Goal: Communication & Community: Answer question/provide support

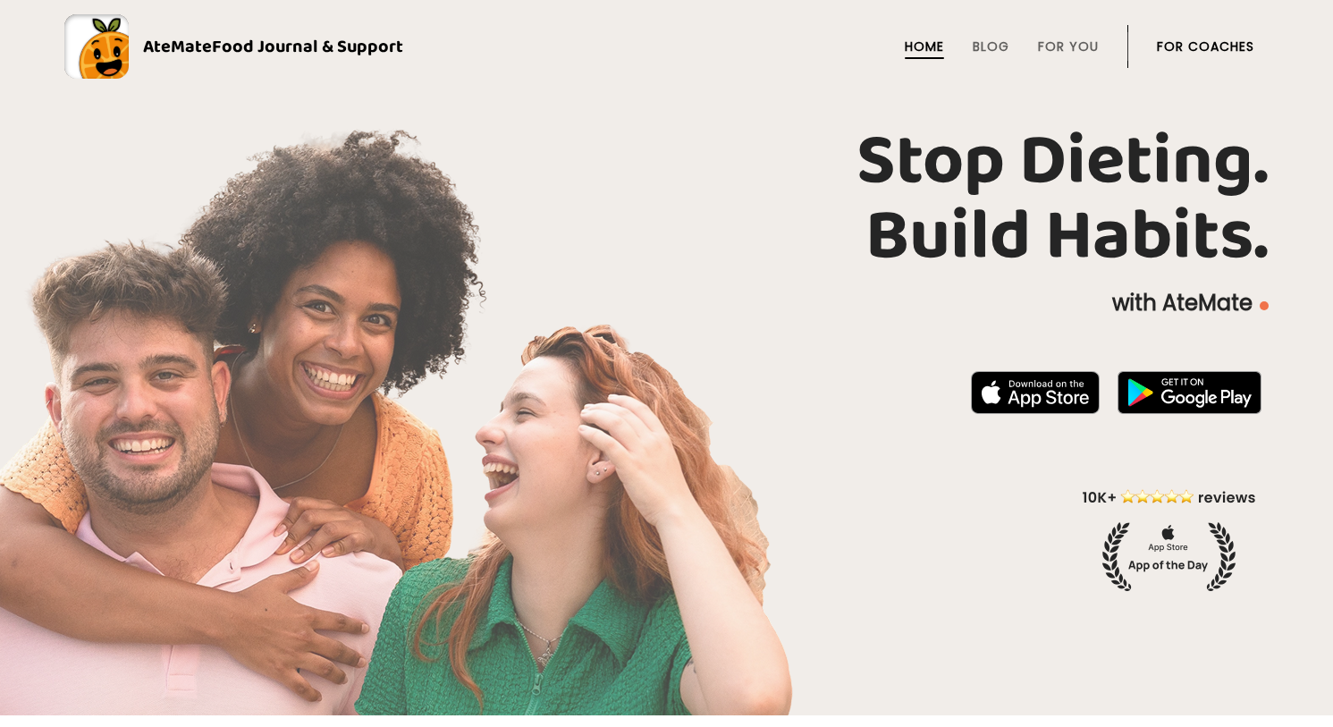
click at [1220, 45] on link "For Coaches" at bounding box center [1205, 46] width 97 height 14
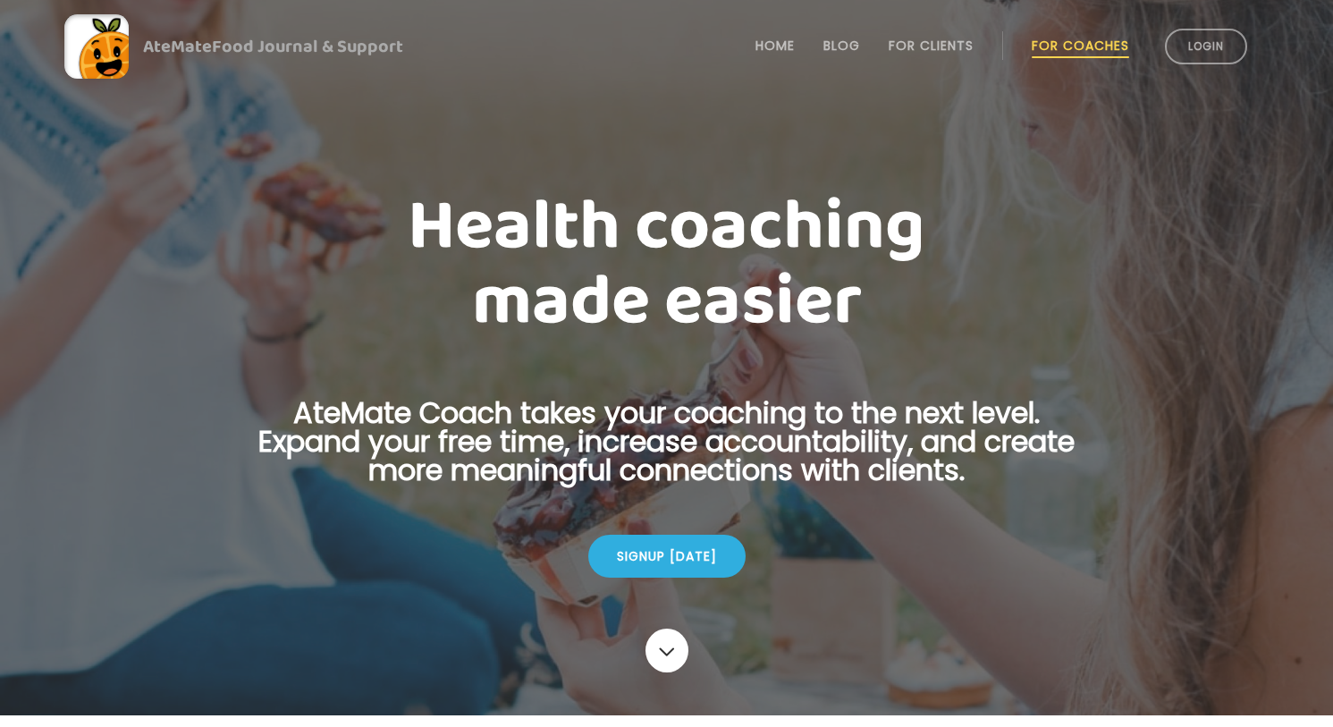
click at [1220, 45] on link "Login" at bounding box center [1206, 47] width 82 height 36
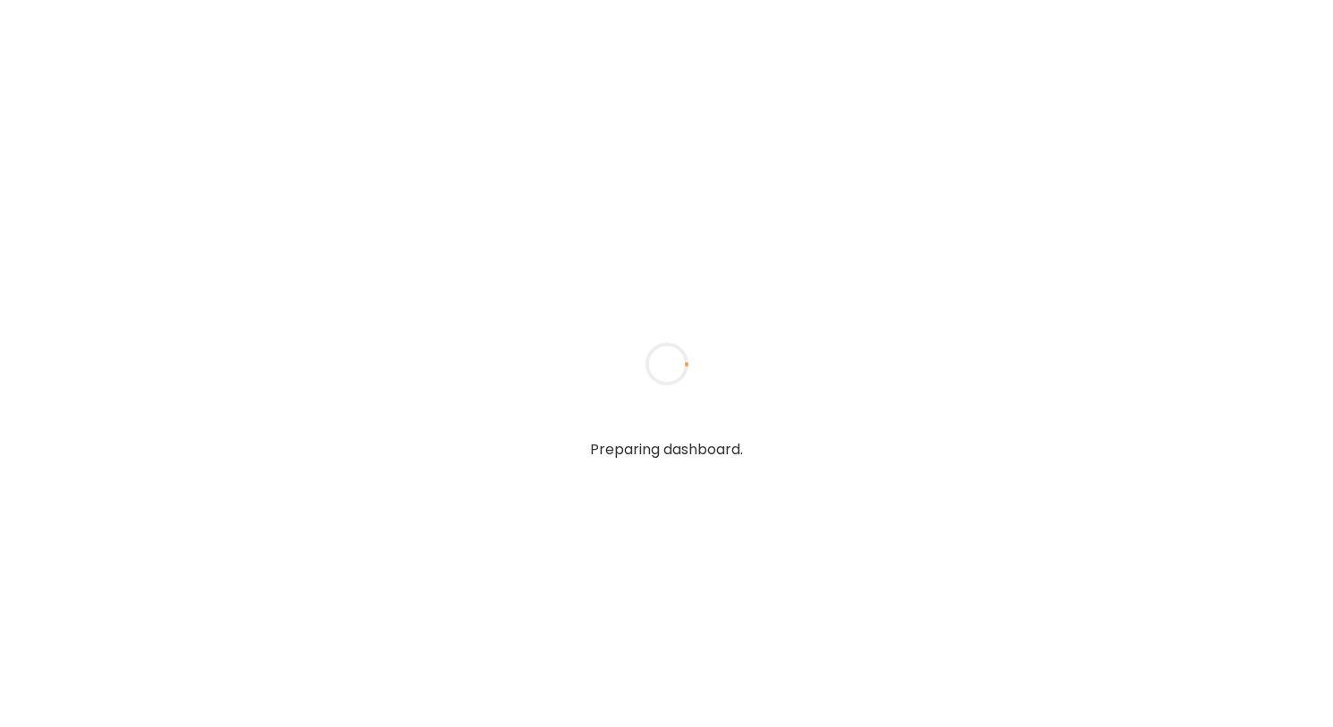
type textarea "**********"
type input "**********"
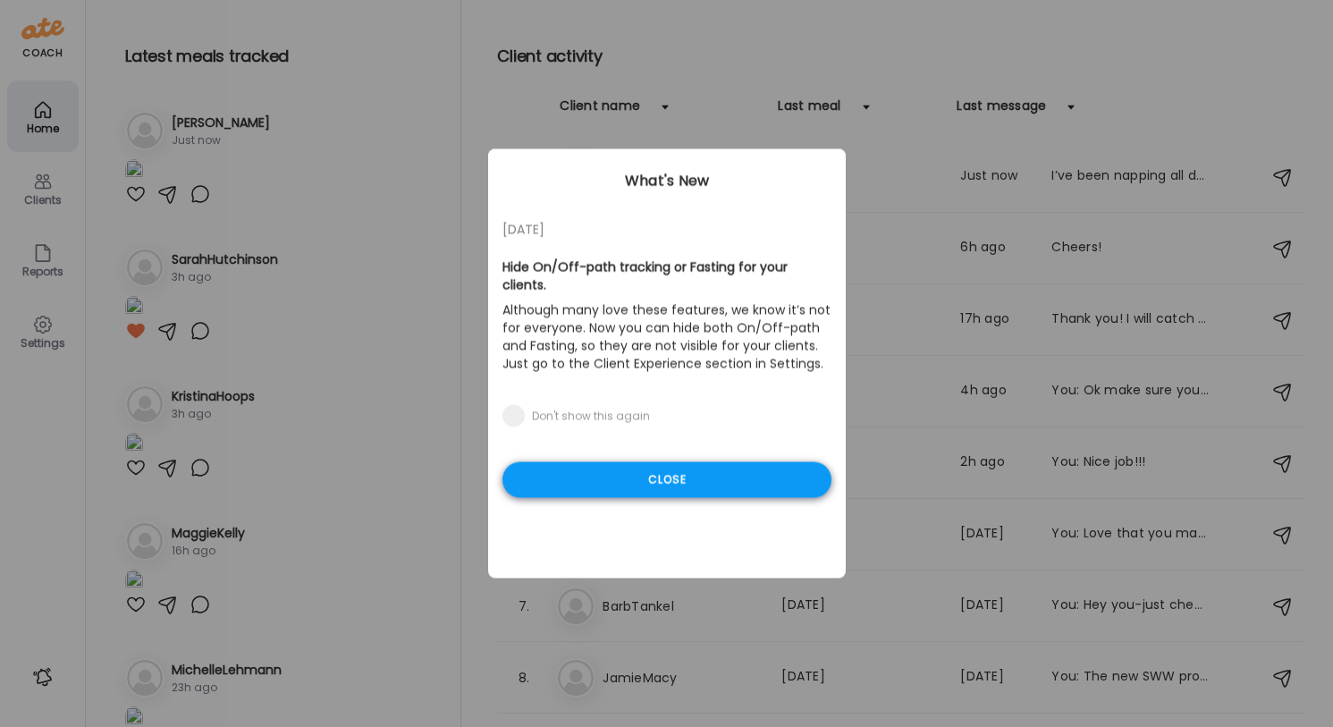
click at [546, 488] on div "Close" at bounding box center [667, 480] width 329 height 36
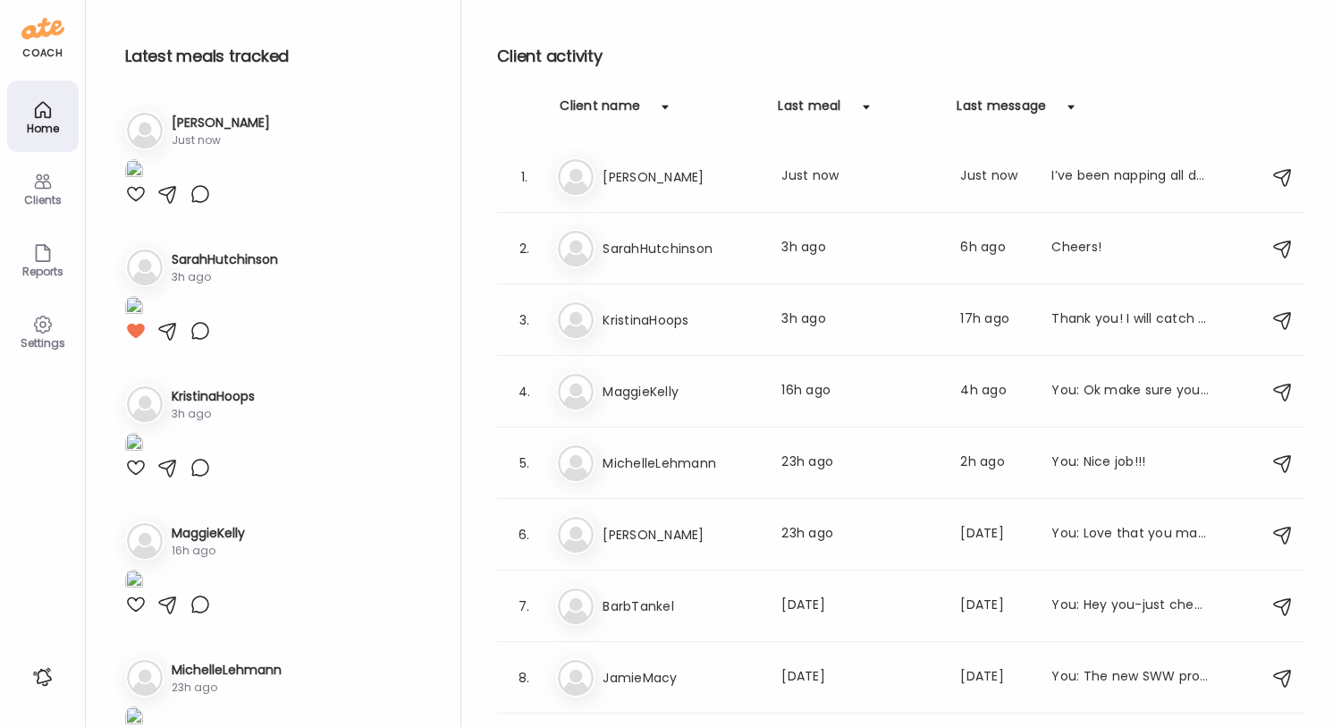
click at [143, 183] on img at bounding box center [134, 171] width 18 height 24
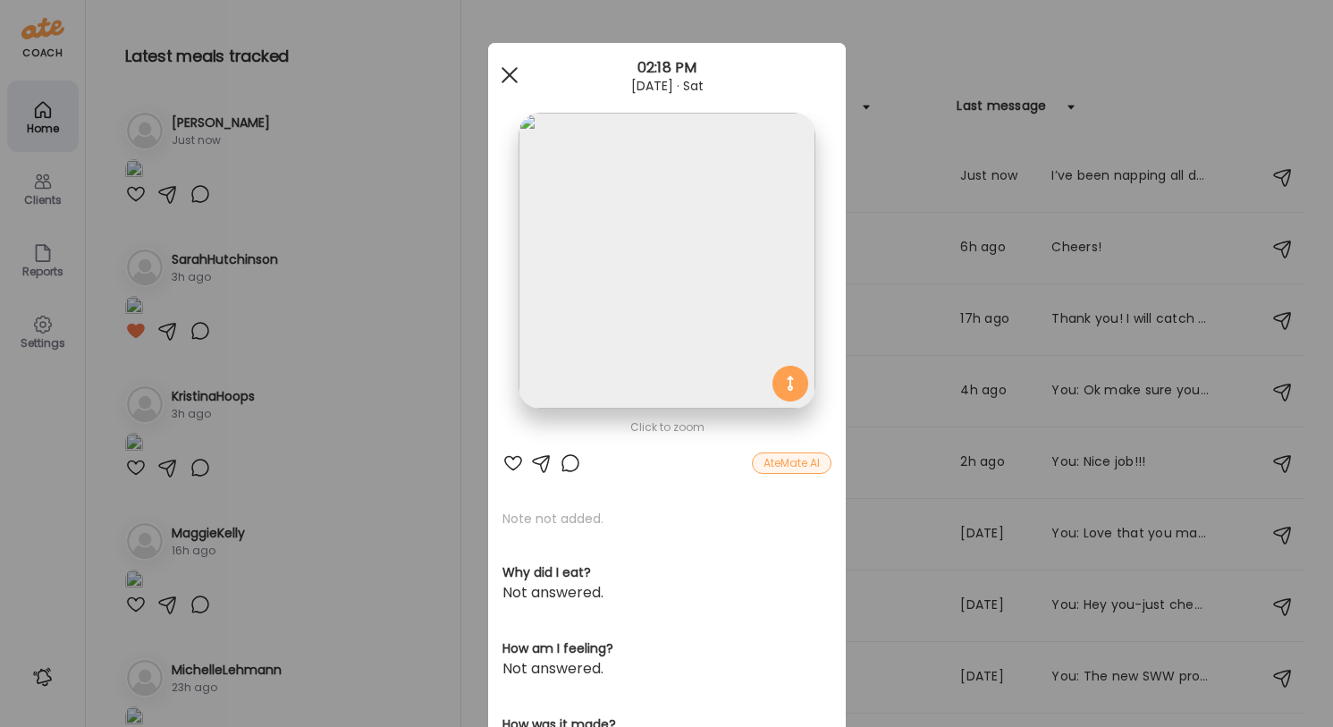
click at [512, 72] on span at bounding box center [509, 75] width 16 height 16
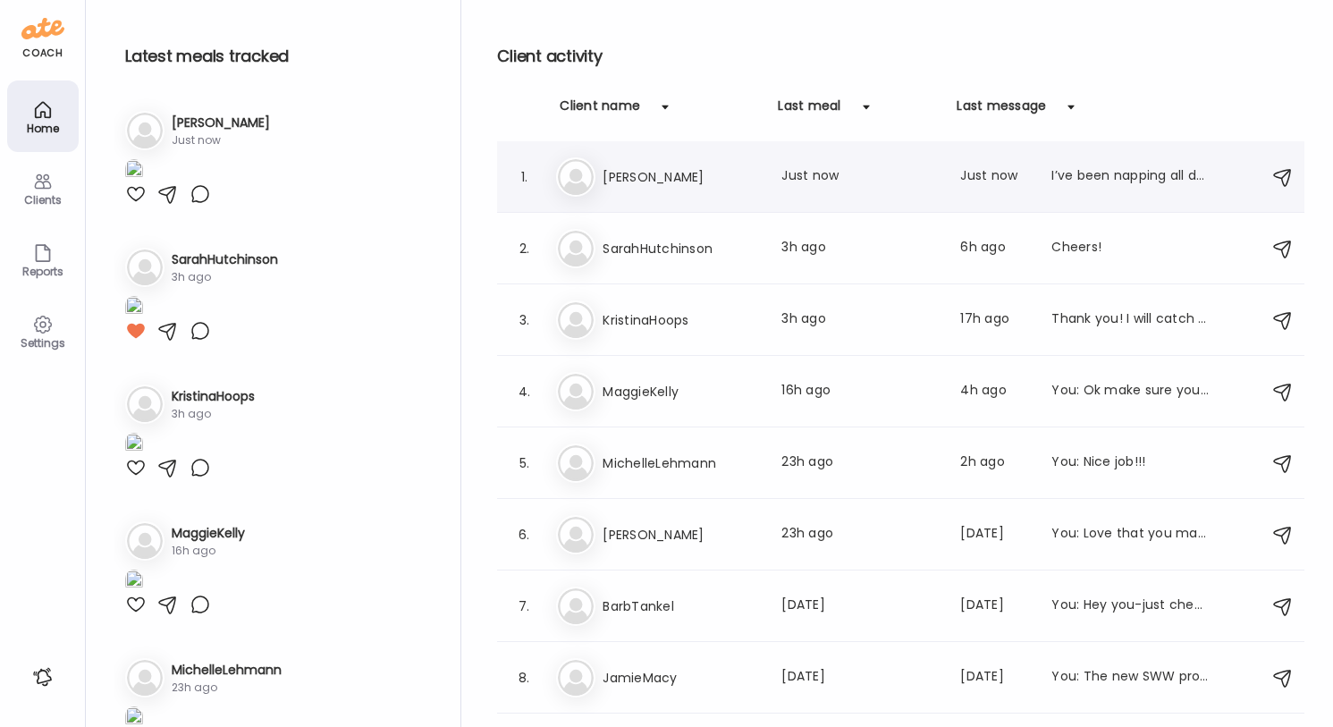
click at [689, 176] on h3 "[PERSON_NAME]" at bounding box center [681, 176] width 157 height 21
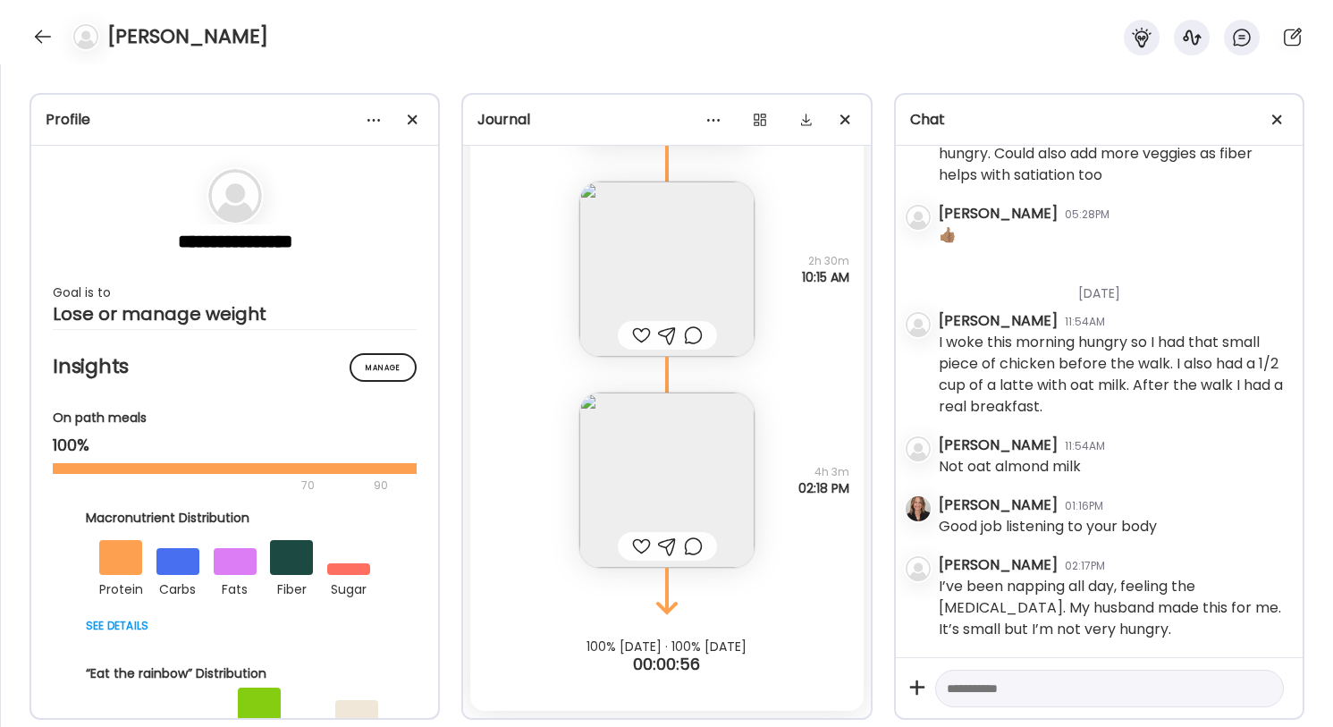
scroll to position [26720, 0]
click at [665, 477] on img at bounding box center [666, 480] width 175 height 175
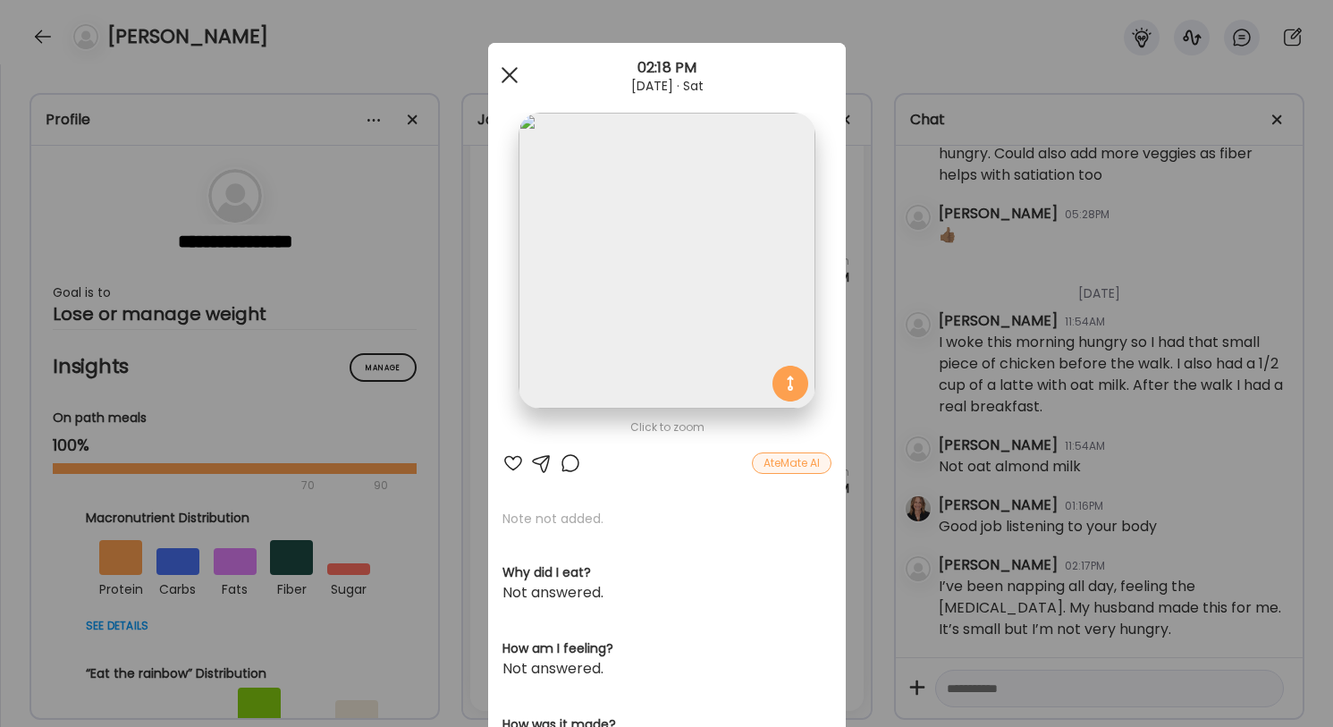
click at [508, 73] on span at bounding box center [509, 75] width 16 height 16
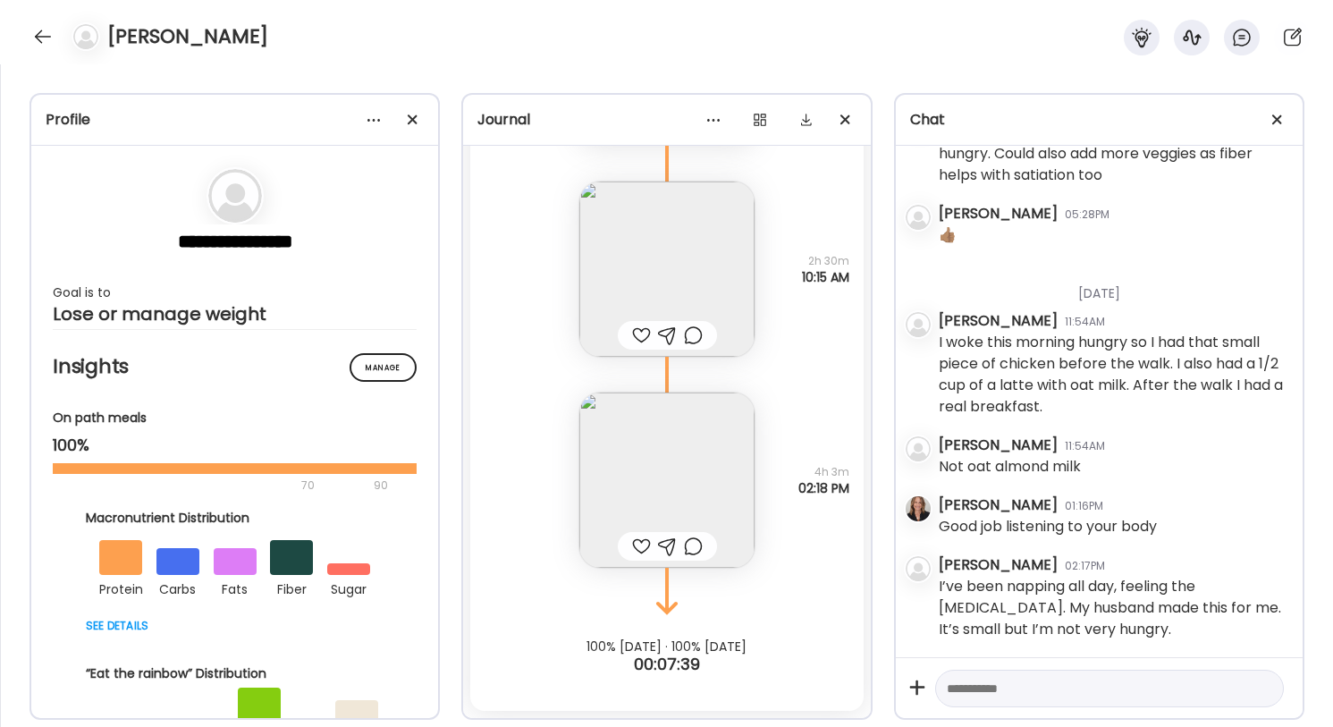
click at [982, 691] on textarea at bounding box center [1093, 688] width 293 height 21
type textarea "*"
type textarea "**********"
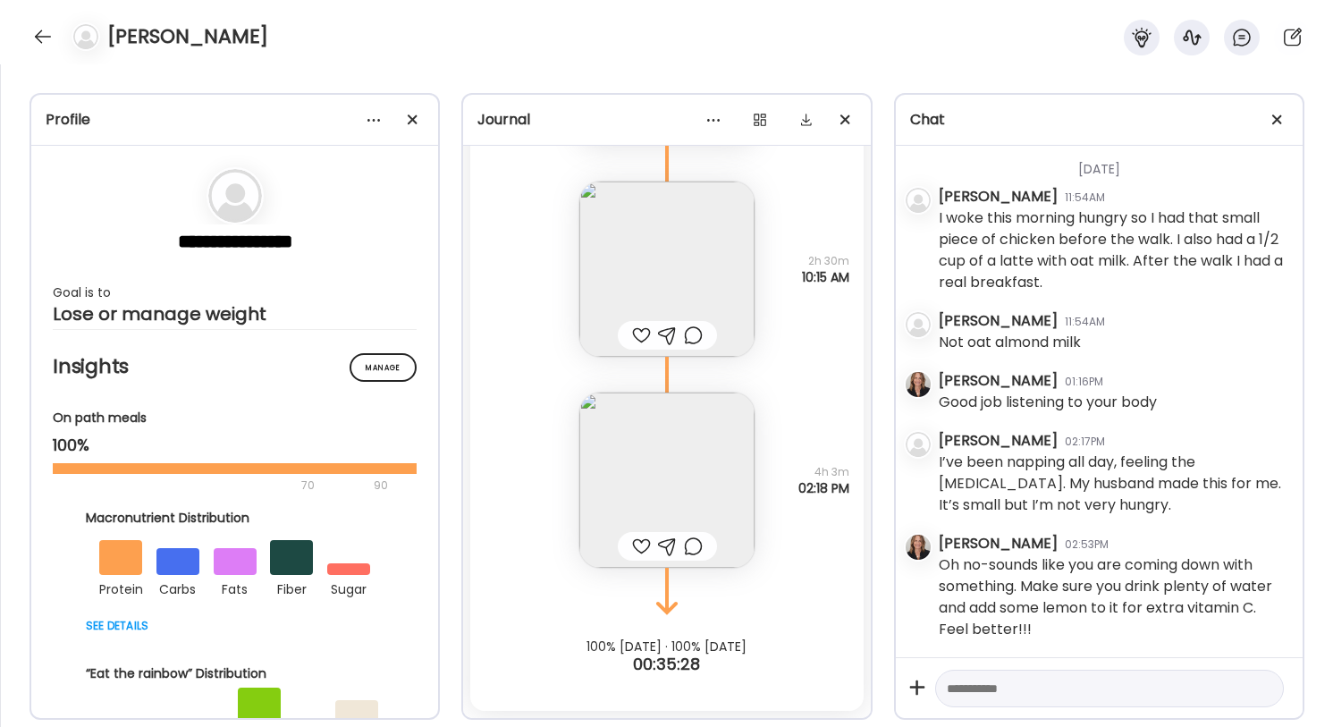
scroll to position [26844, 0]
click at [40, 33] on div at bounding box center [43, 36] width 29 height 29
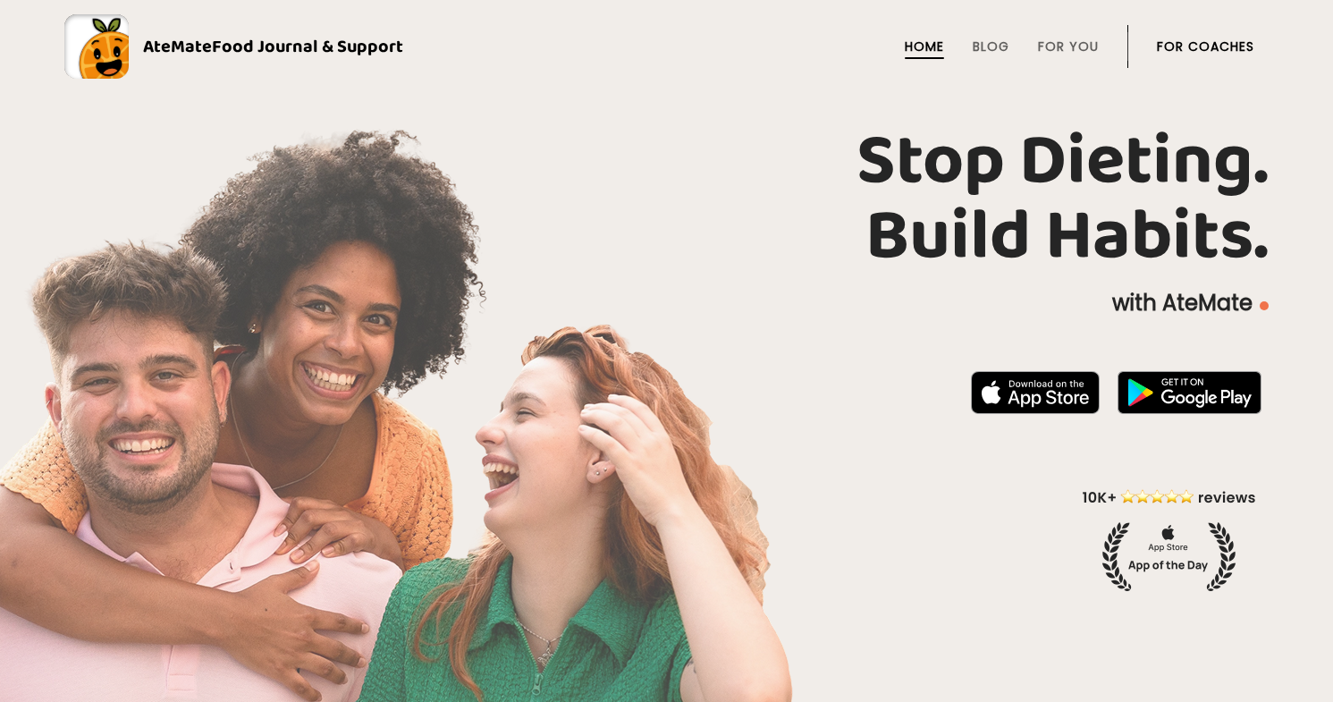
click at [1202, 43] on link "For Coaches" at bounding box center [1205, 46] width 97 height 14
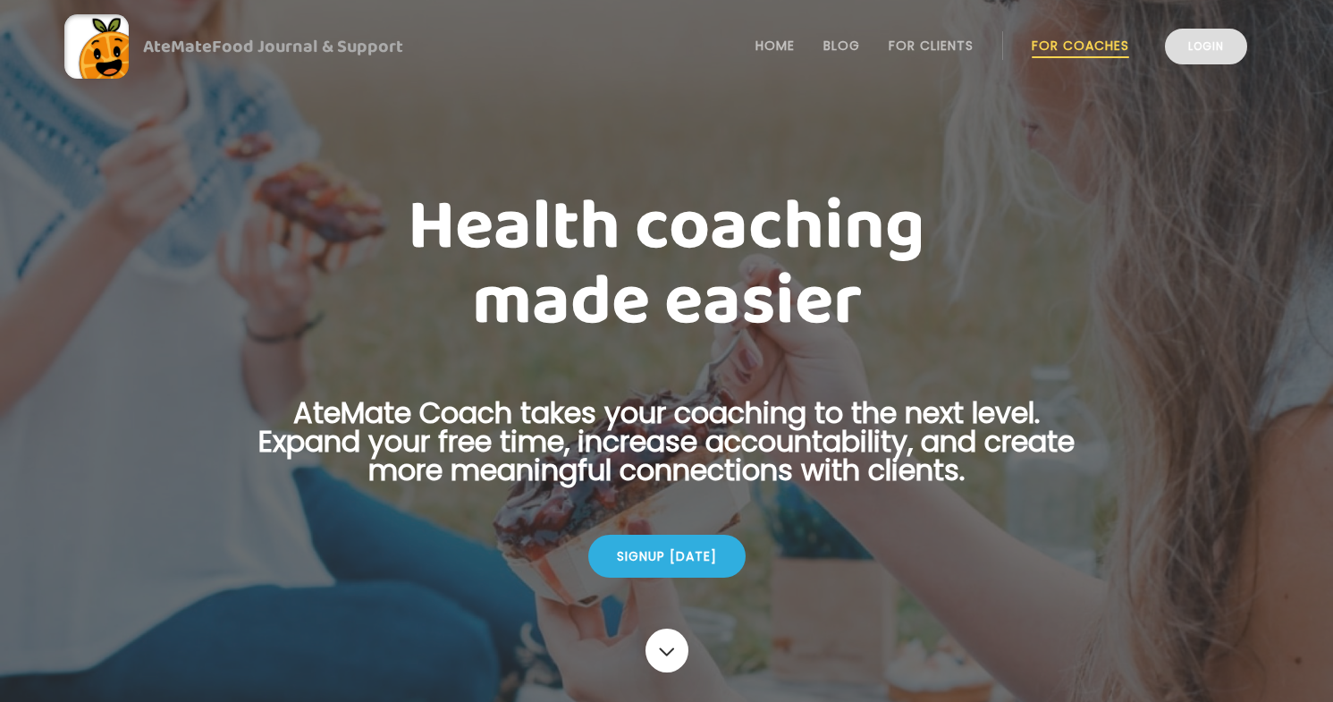
click at [1205, 38] on link "Login" at bounding box center [1206, 47] width 82 height 36
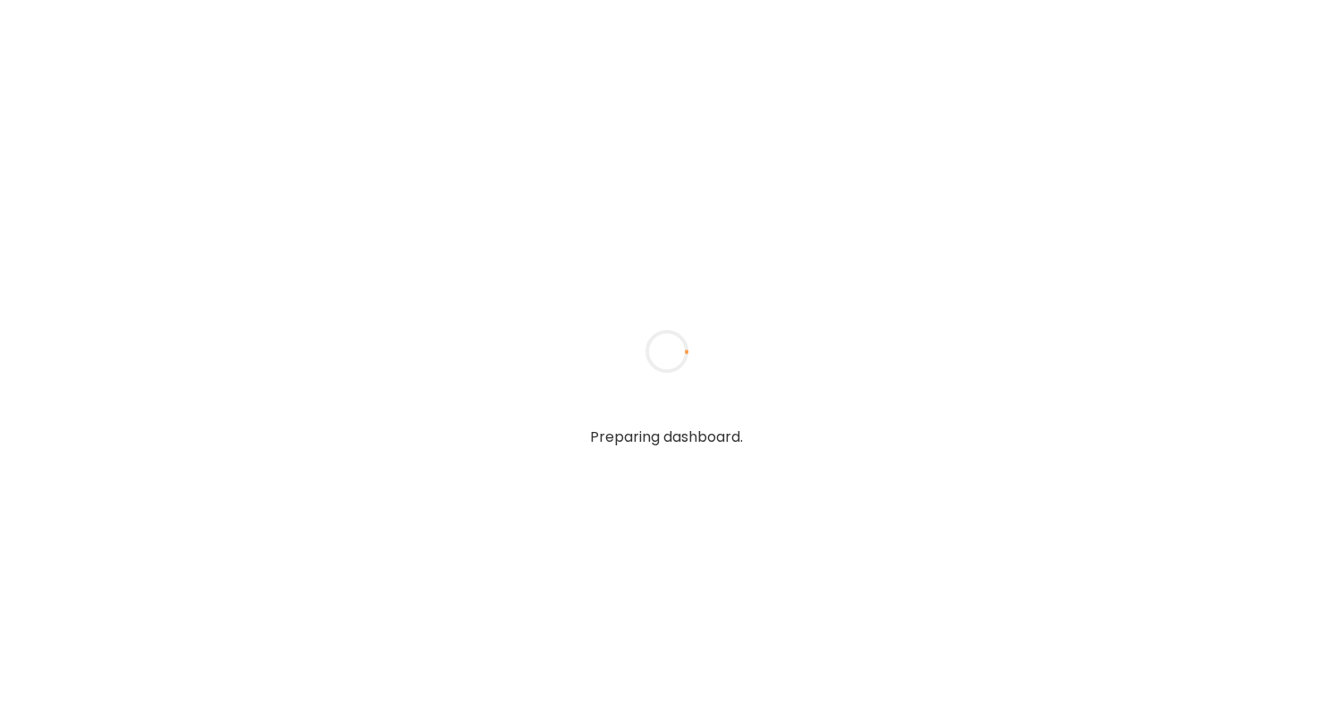
type textarea "**********"
type input "**********"
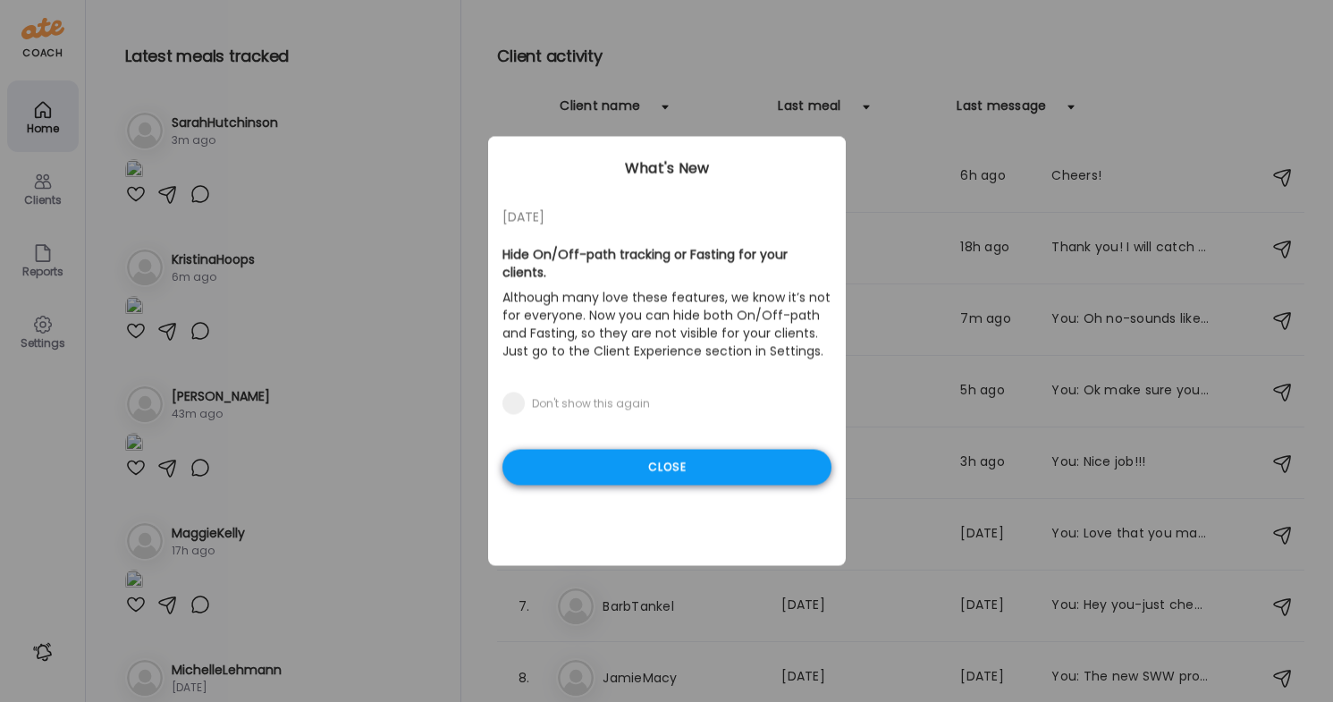
click at [567, 478] on div "Close" at bounding box center [667, 468] width 329 height 36
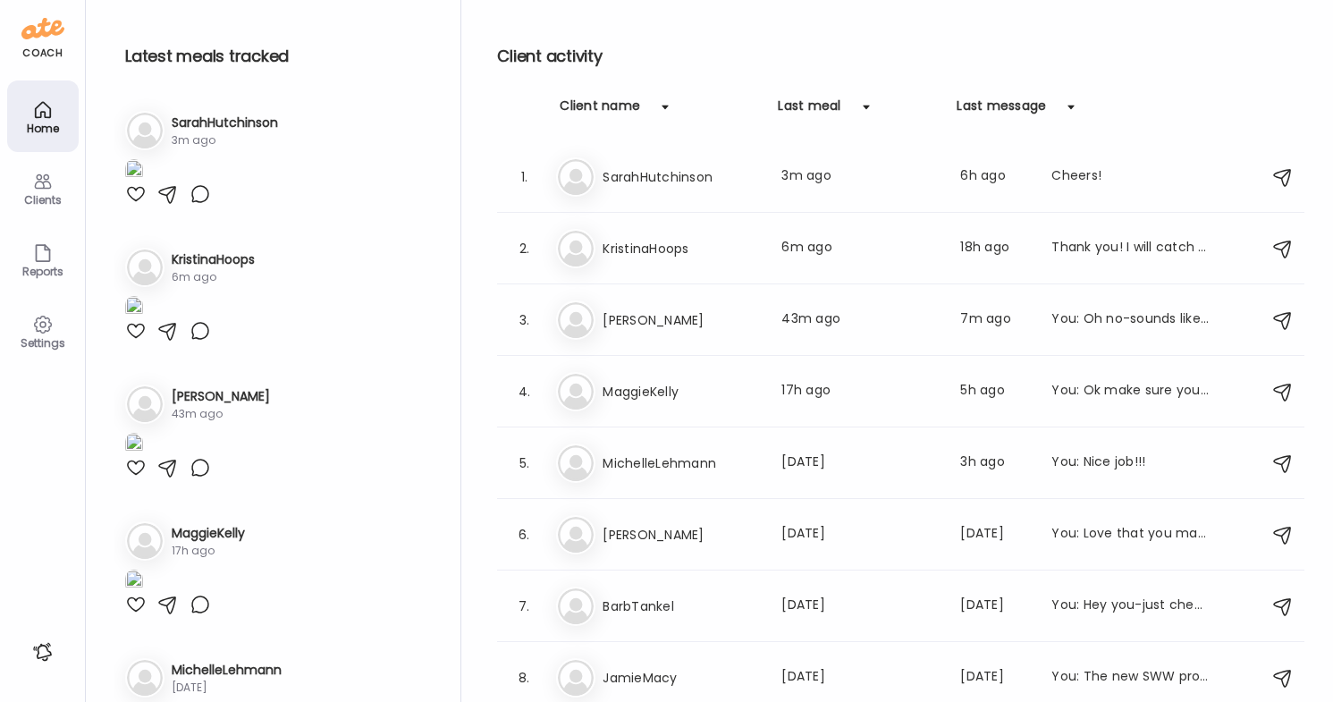
click at [143, 183] on img at bounding box center [134, 171] width 18 height 24
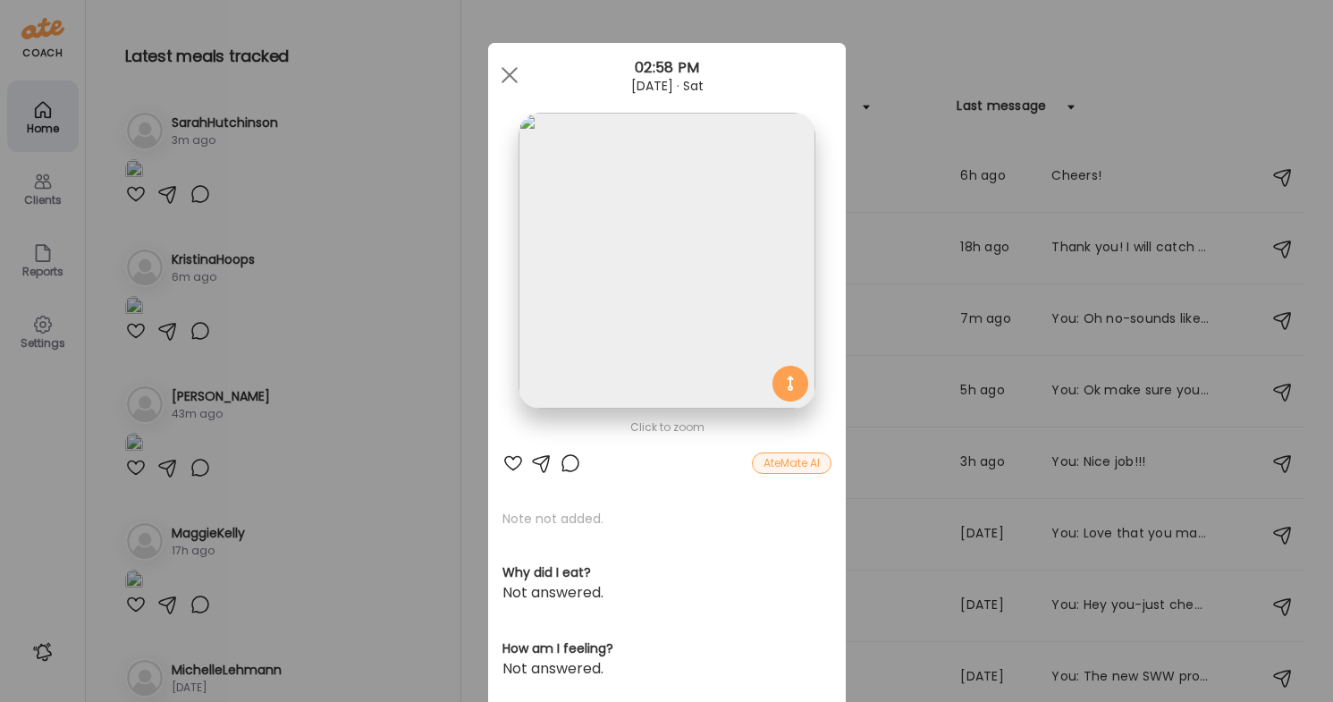
scroll to position [11, 0]
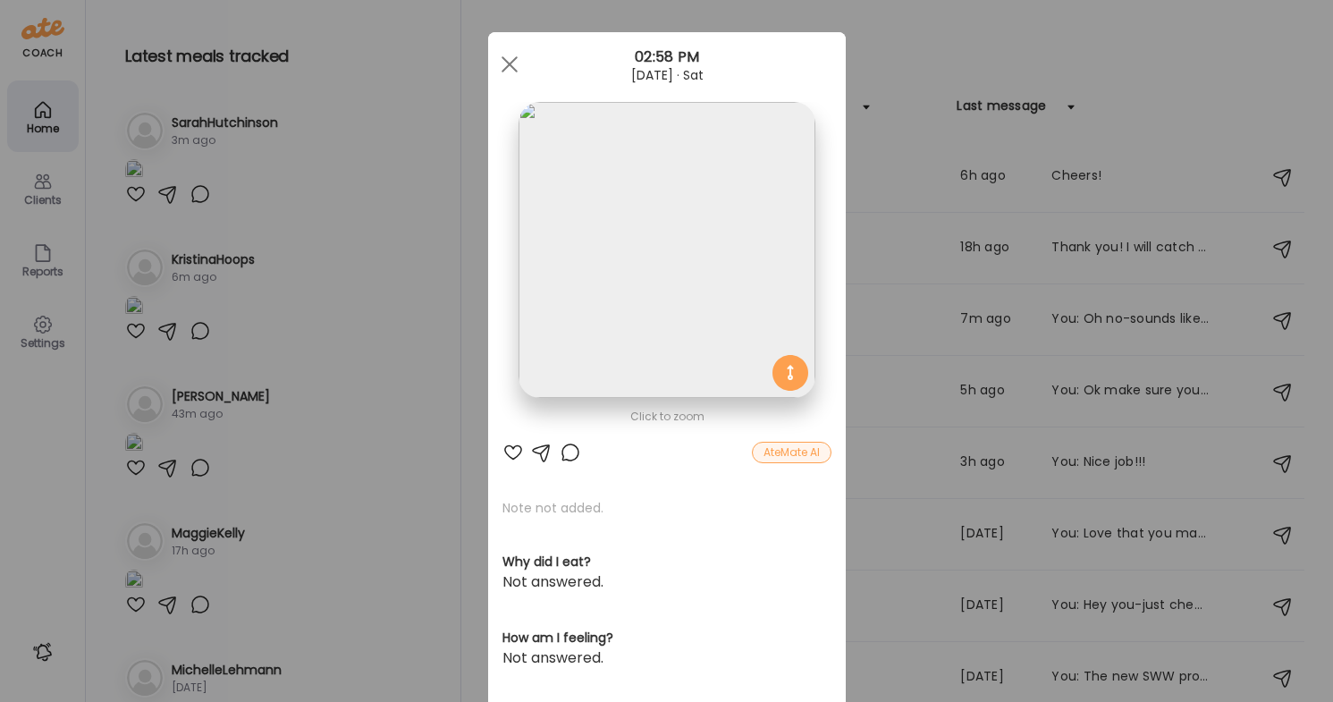
click at [512, 453] on div at bounding box center [513, 452] width 21 height 21
click at [508, 63] on span at bounding box center [509, 64] width 16 height 16
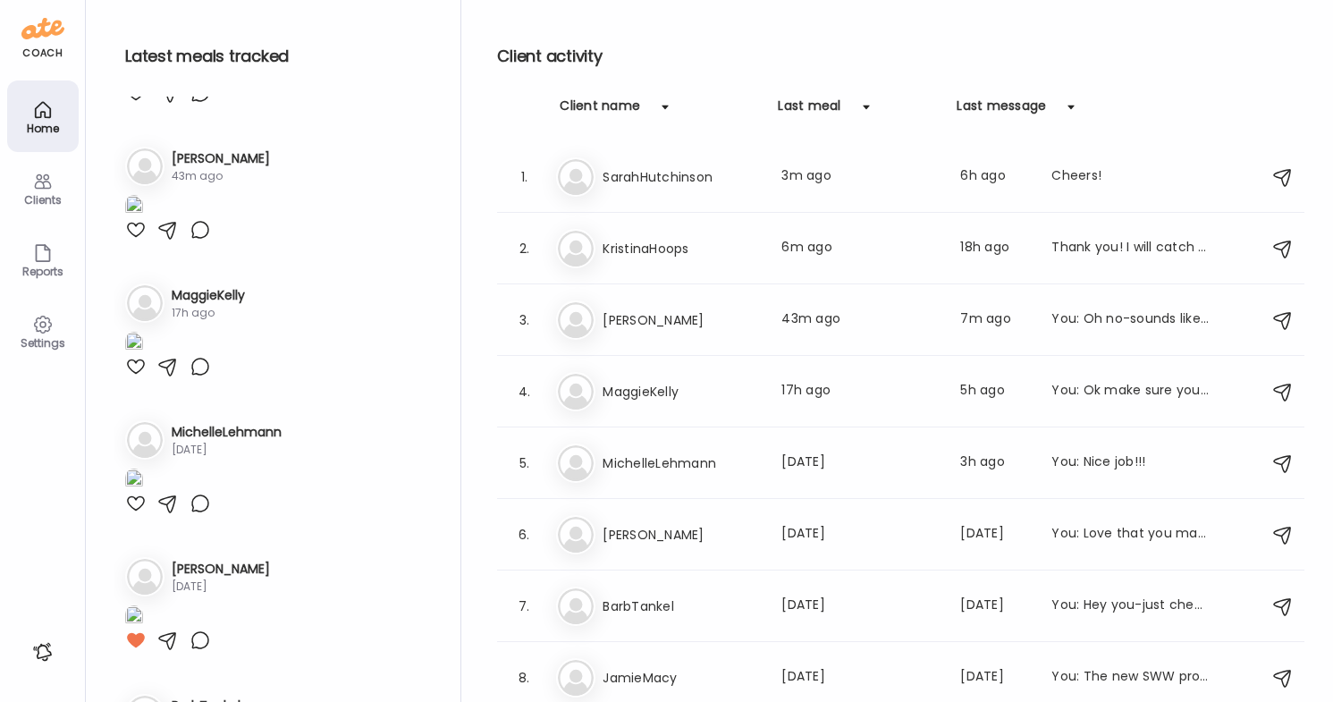
scroll to position [399, 0]
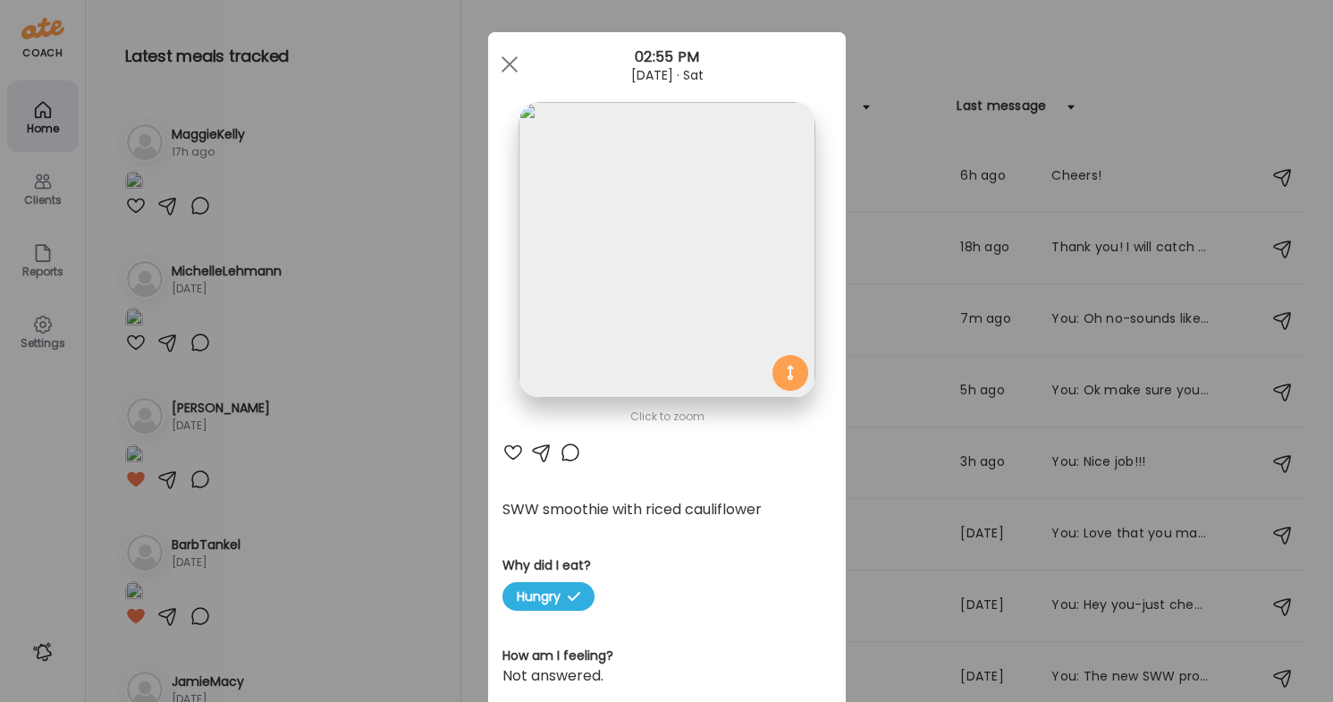
click at [511, 448] on div at bounding box center [513, 452] width 21 height 21
click at [506, 63] on div at bounding box center [510, 64] width 36 height 36
